Goal: Obtain resource: Download file/media

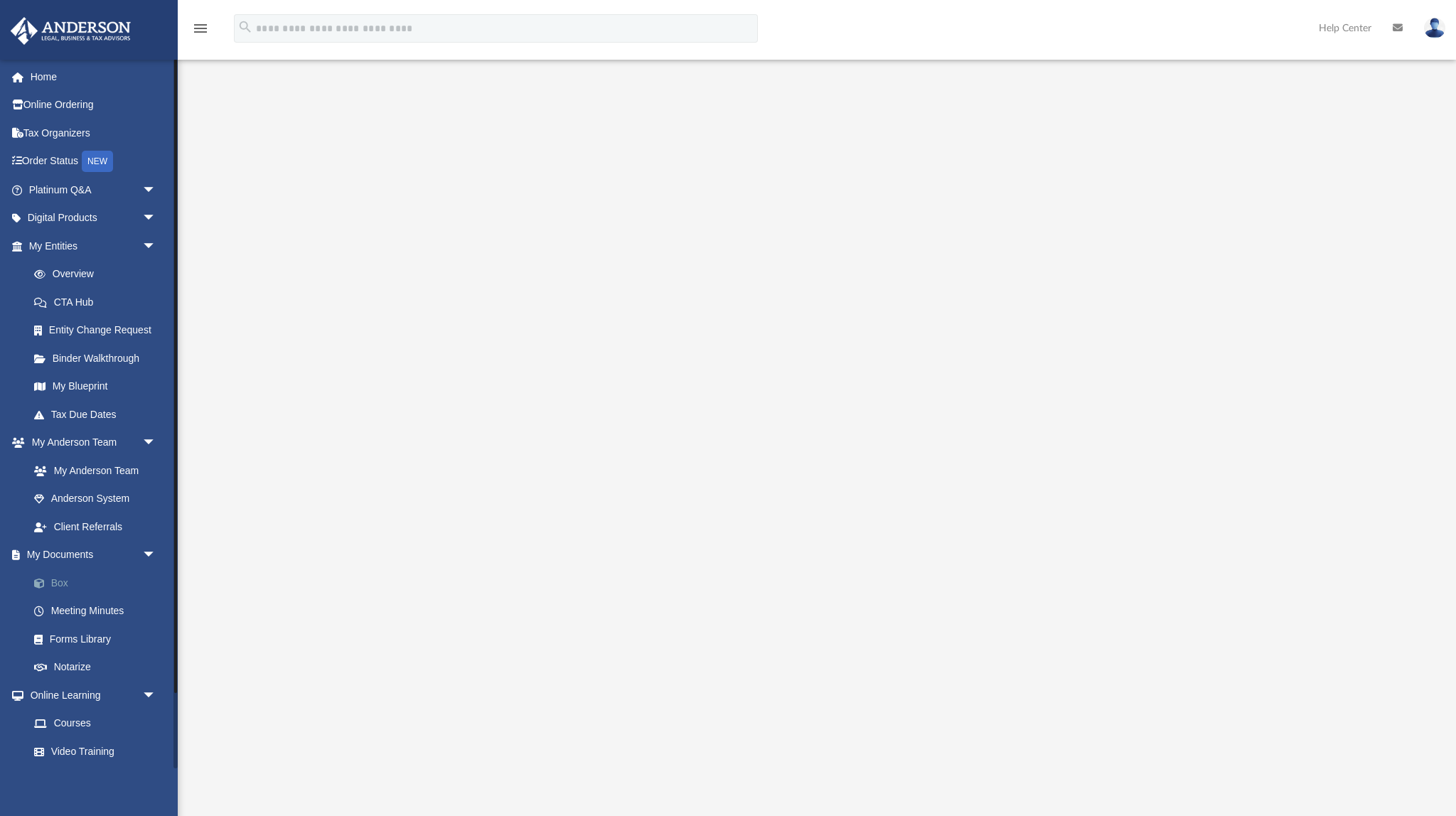
click at [68, 577] on link "Box" at bounding box center [98, 583] width 158 height 29
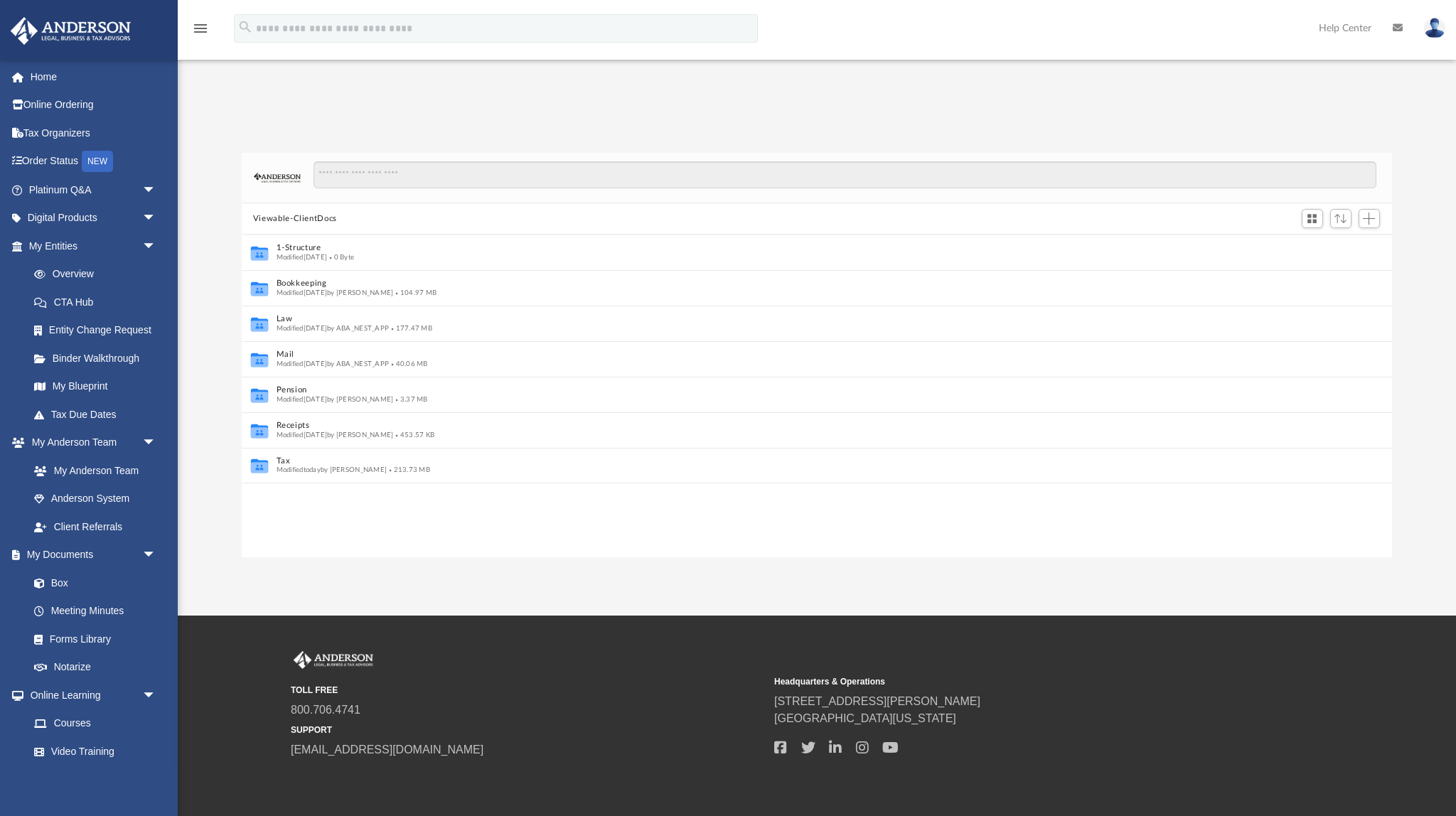
scroll to position [1, 1]
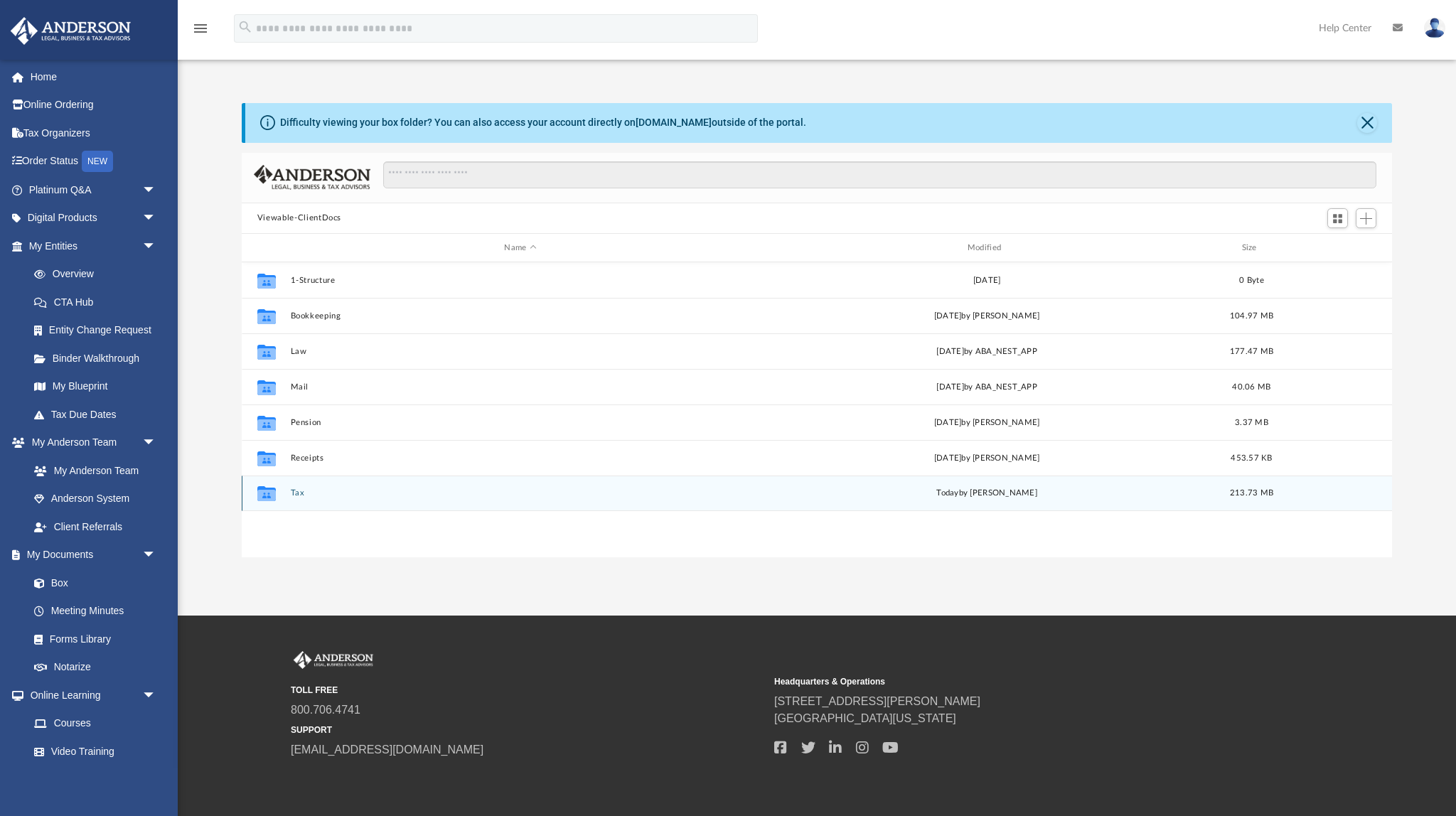
click at [297, 493] on button "Tax" at bounding box center [520, 493] width 460 height 9
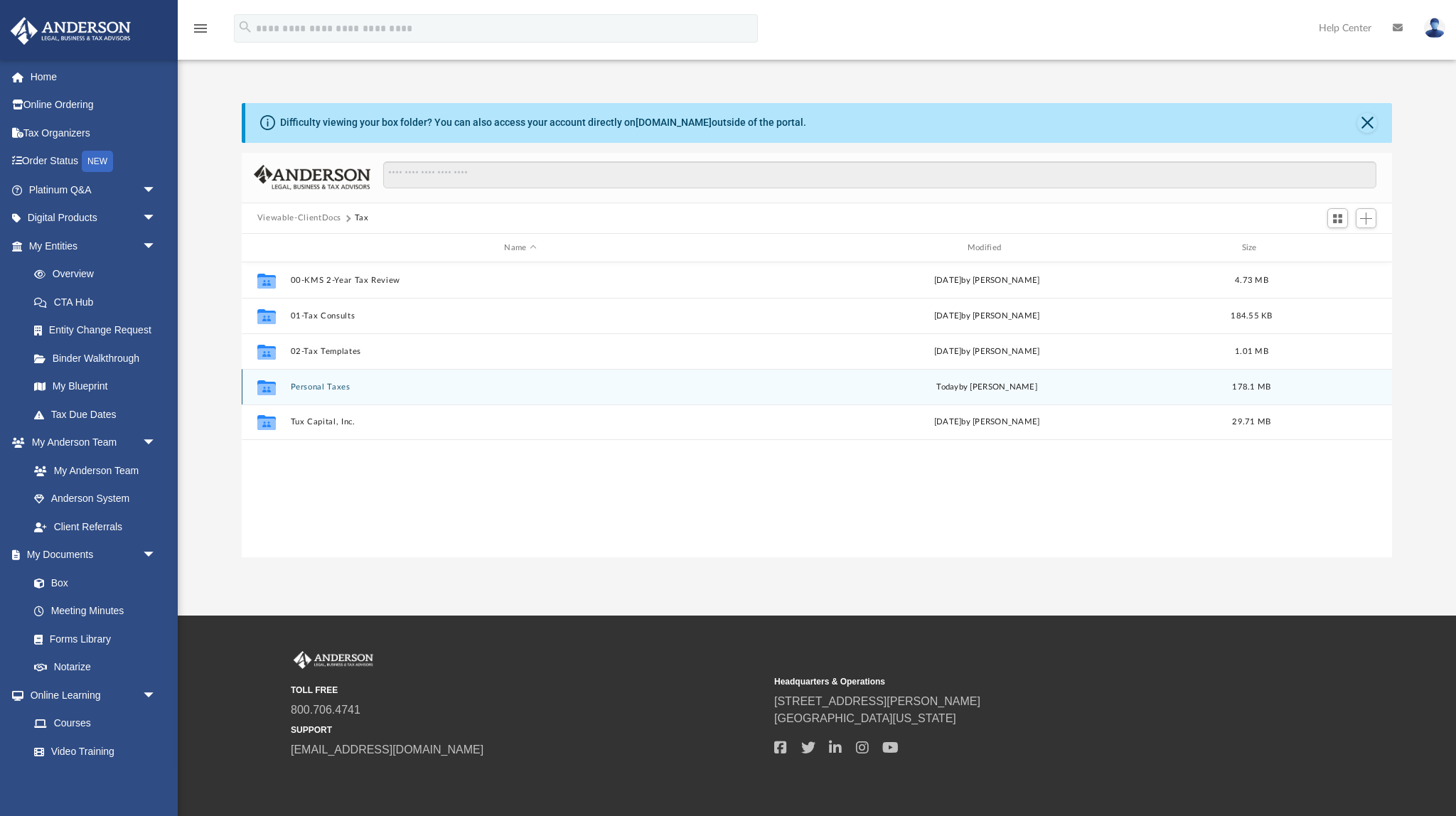
click at [306, 386] on button "Personal Taxes" at bounding box center [520, 387] width 460 height 9
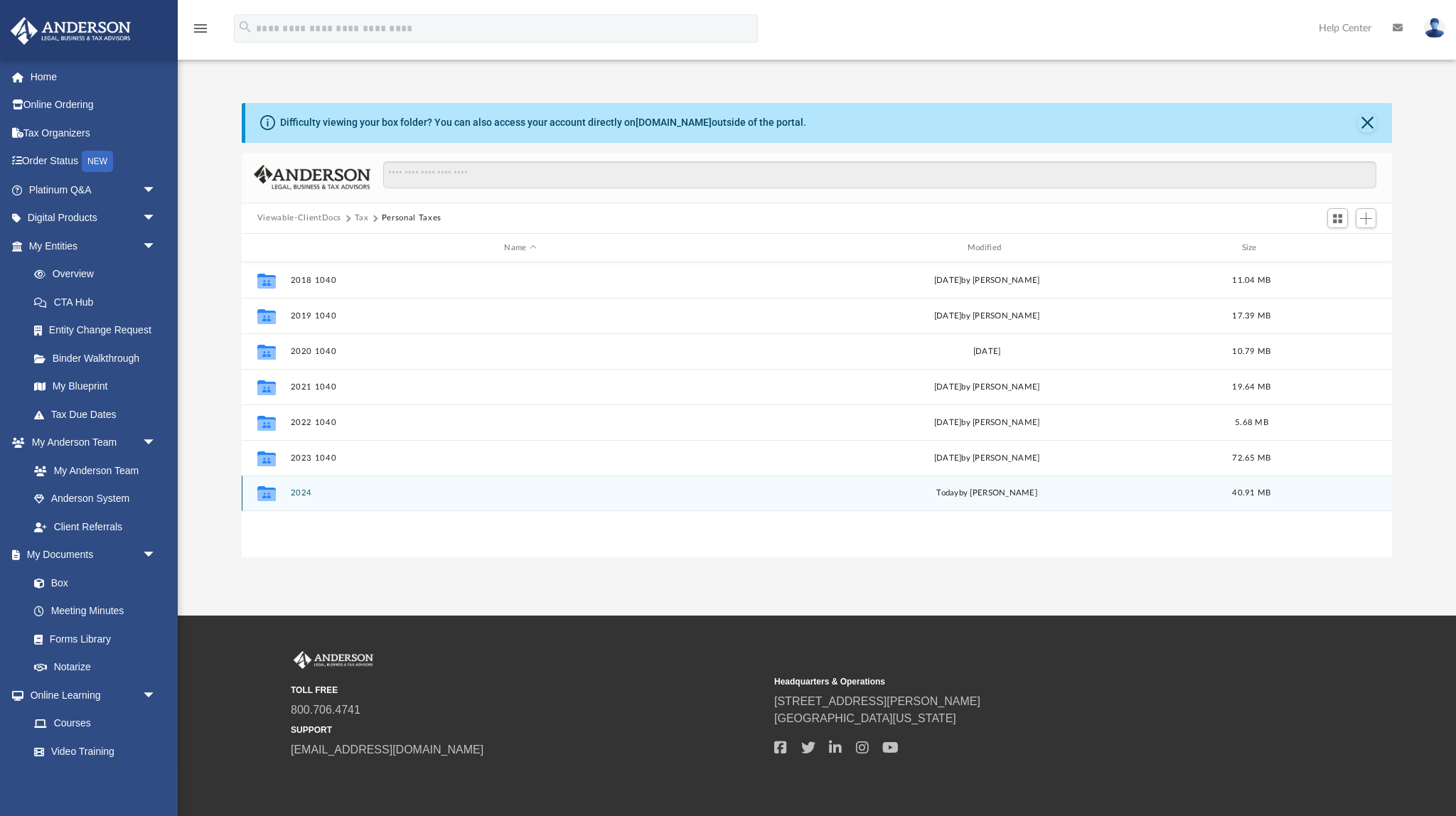
click at [301, 499] on div "Collaborated Folder 2024 [DATE] by [PERSON_NAME] 40.91 MB" at bounding box center [817, 493] width 1150 height 36
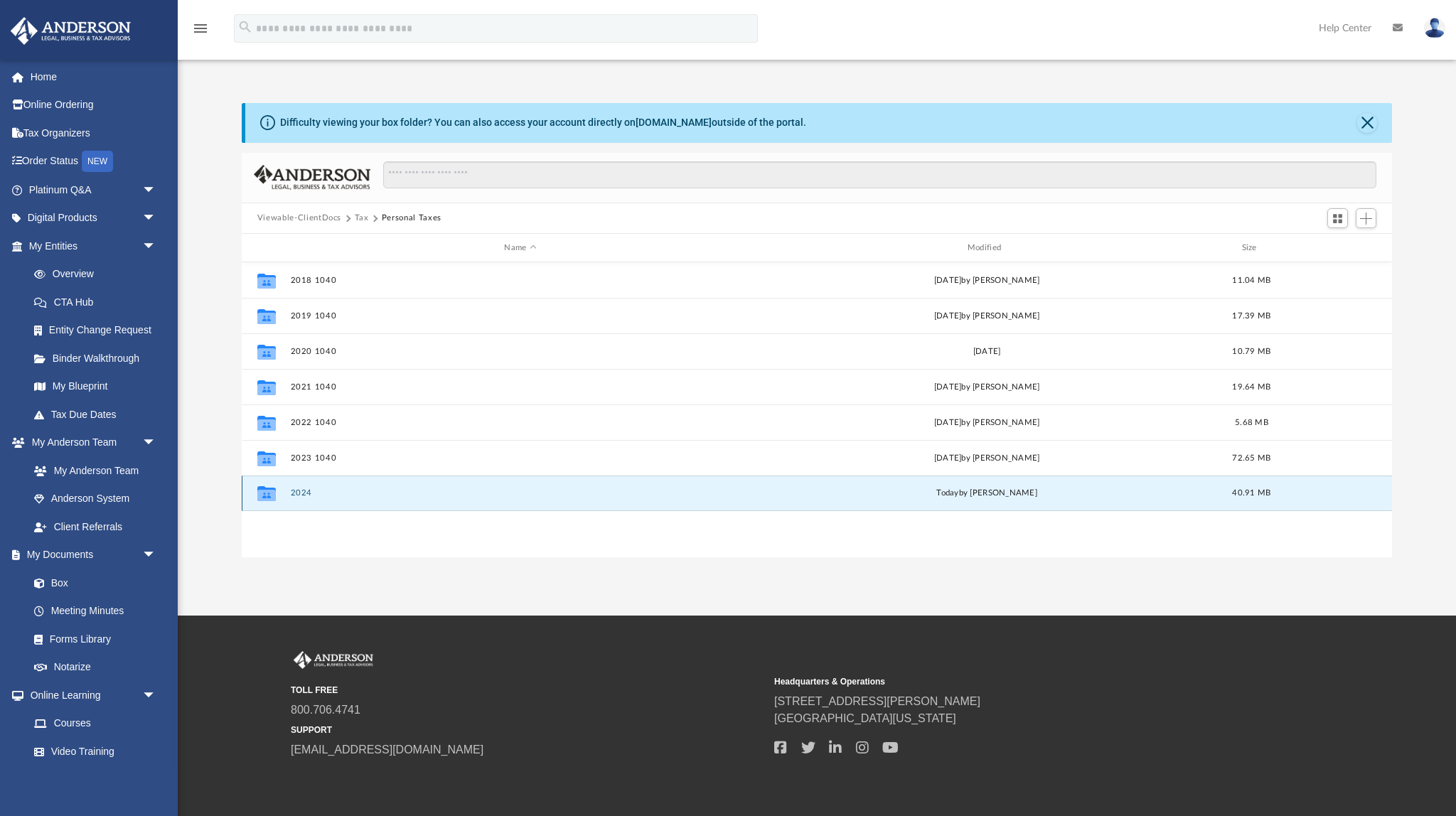
click at [302, 492] on button "2024" at bounding box center [520, 493] width 460 height 9
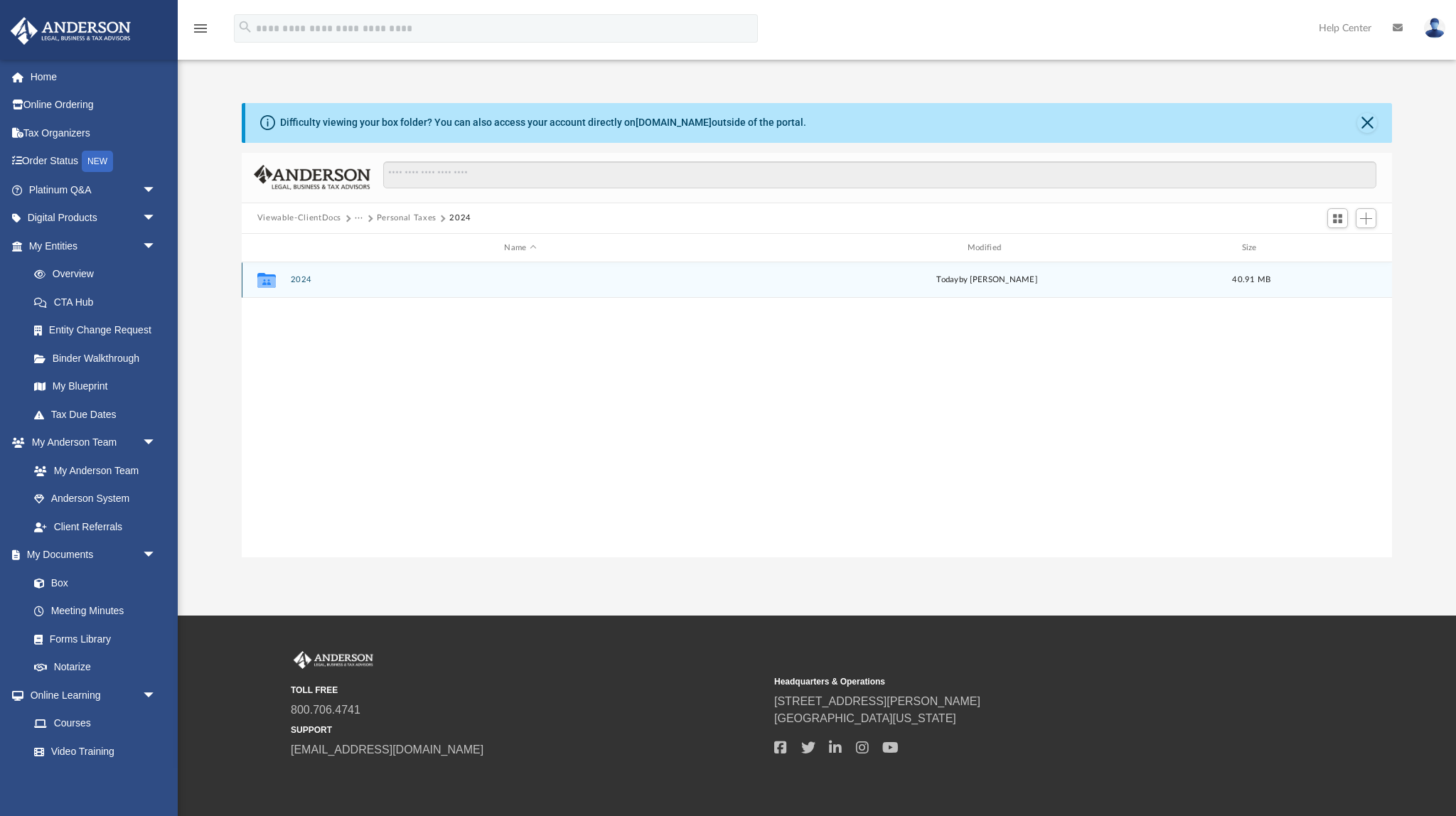
click at [302, 284] on button "2024" at bounding box center [520, 280] width 460 height 9
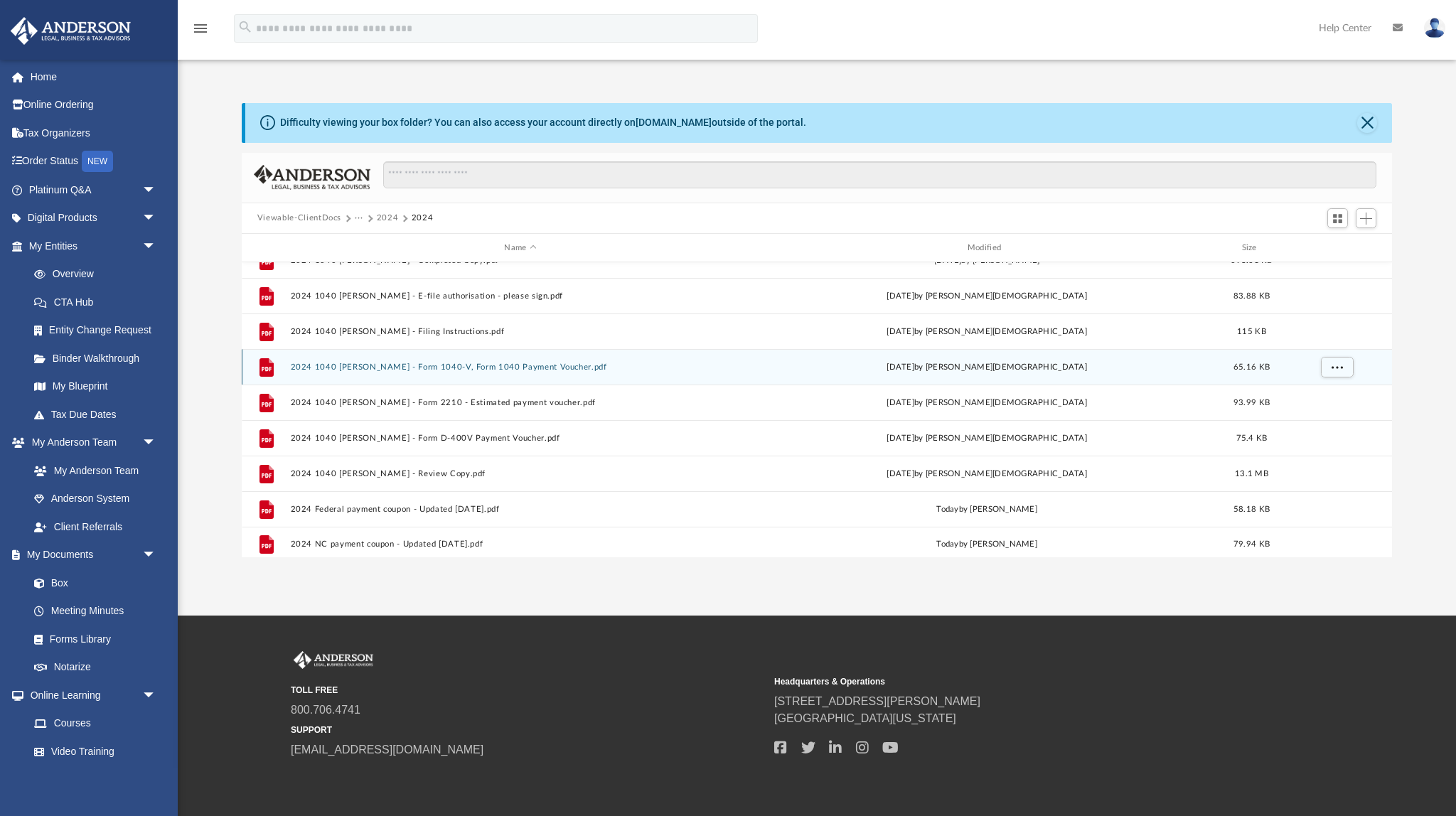
scroll to position [60, 0]
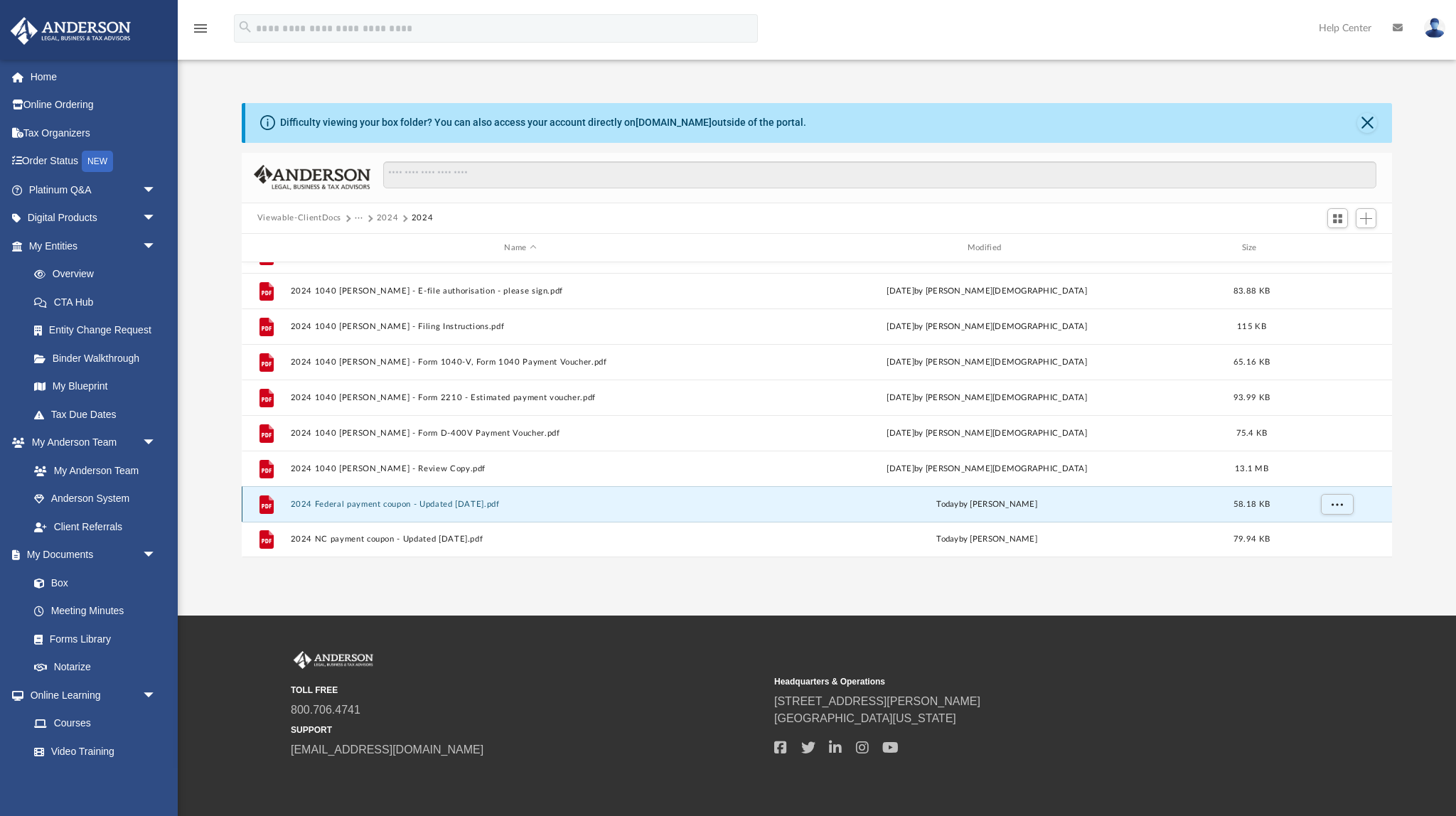
click at [419, 505] on button "2024 Federal payment coupon - Updated [DATE].pdf" at bounding box center [520, 504] width 460 height 9
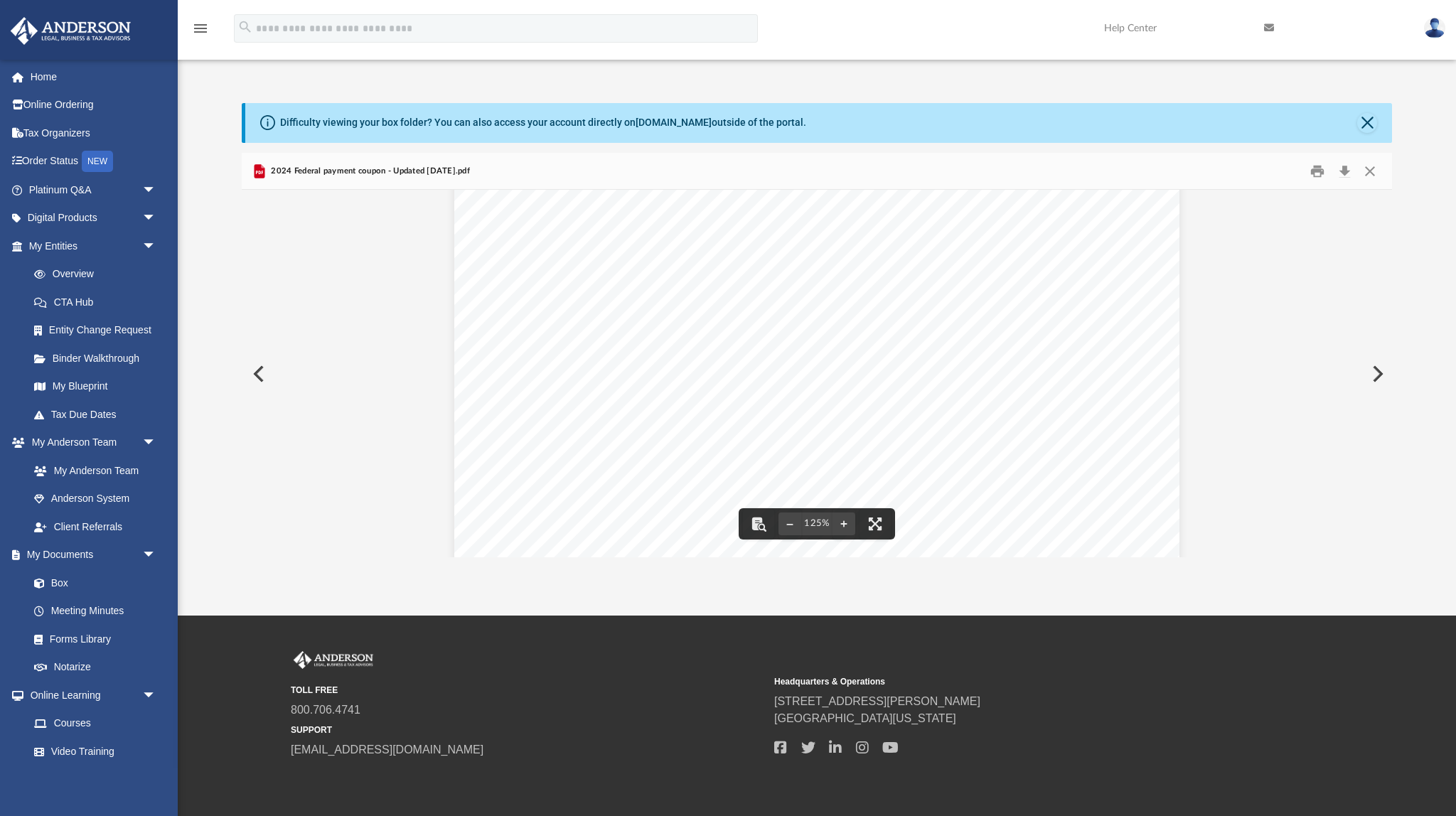
scroll to position [593, 0]
click at [1368, 174] on button "Close" at bounding box center [1370, 171] width 25 height 22
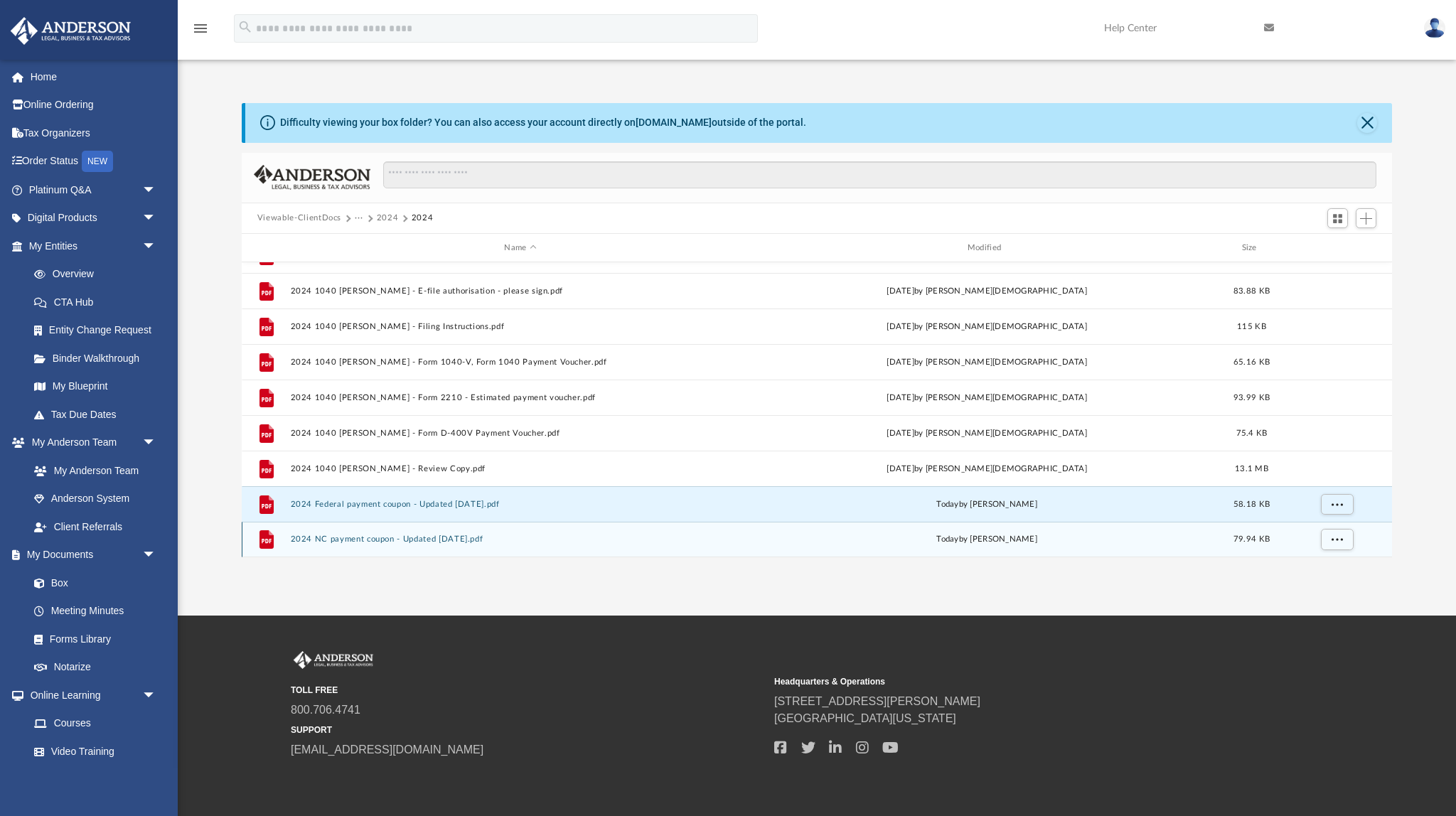
click at [440, 540] on button "2024 NC payment coupon - Updated [DATE].pdf" at bounding box center [520, 540] width 460 height 9
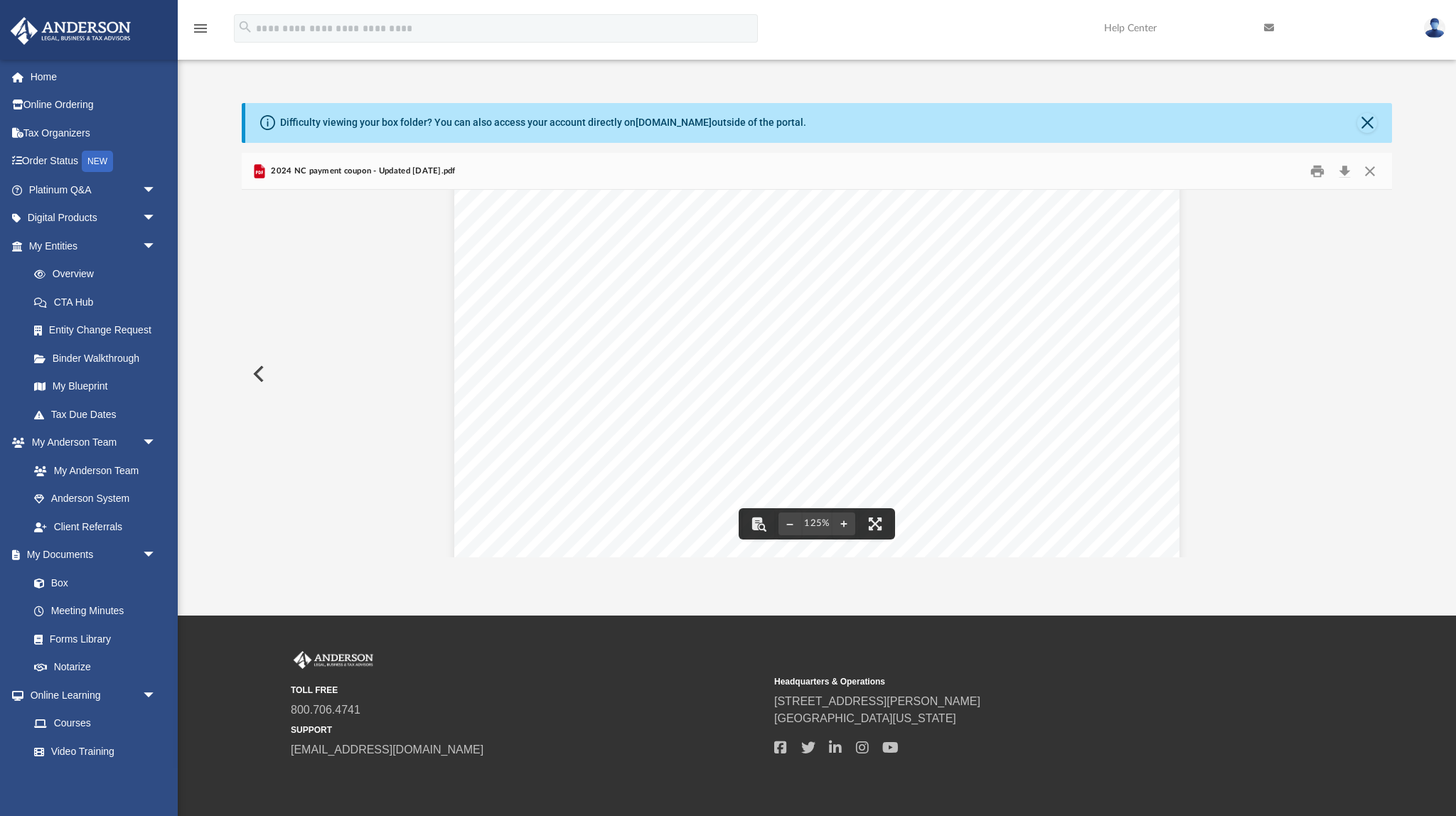
scroll to position [186, 0]
click at [622, 245] on span "To pay online, visit [DOMAIN_NAME] or use" at bounding box center [618, 246] width 187 height 9
drag, startPoint x: 606, startPoint y: 246, endPoint x: 646, endPoint y: 246, distance: 40.0
click at [646, 246] on span "To pay online, visit [DOMAIN_NAME] or use" at bounding box center [618, 246] width 187 height 9
